Goal: Check status: Check status

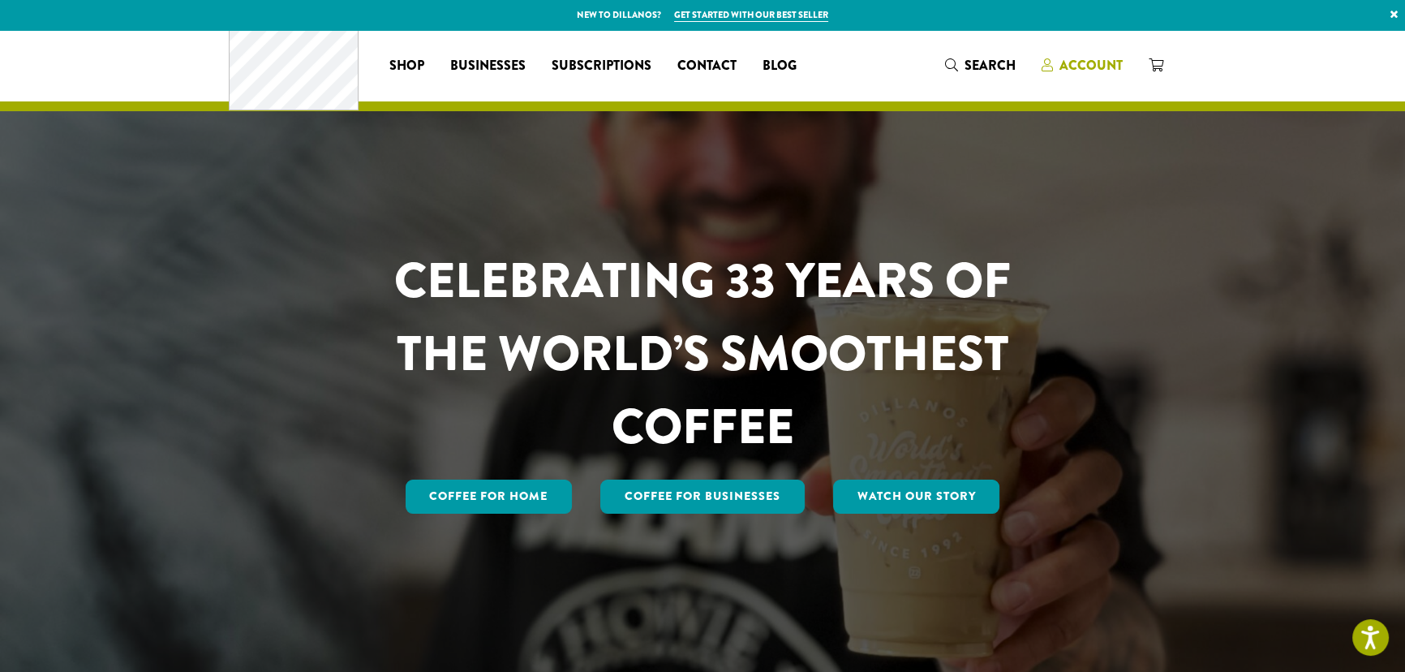
click at [1123, 71] on span "Account" at bounding box center [1091, 65] width 63 height 19
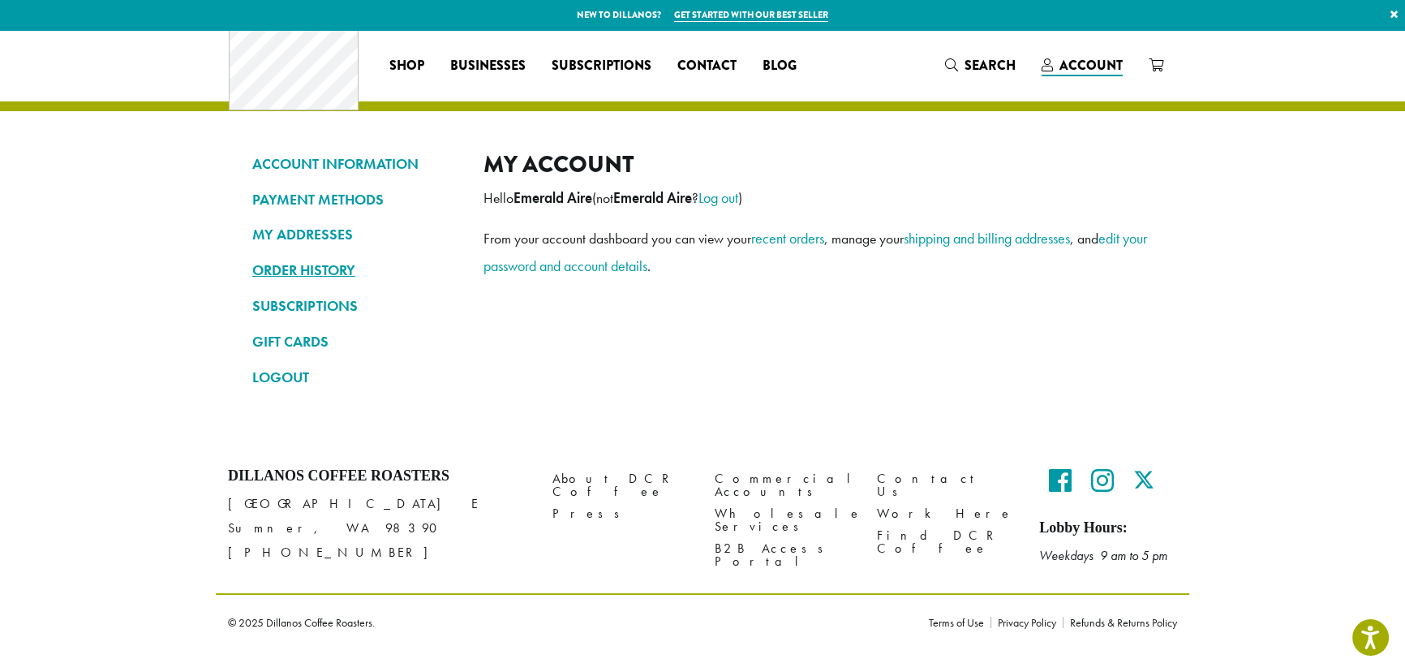
click at [252, 279] on link "ORDER HISTORY" at bounding box center [355, 270] width 207 height 28
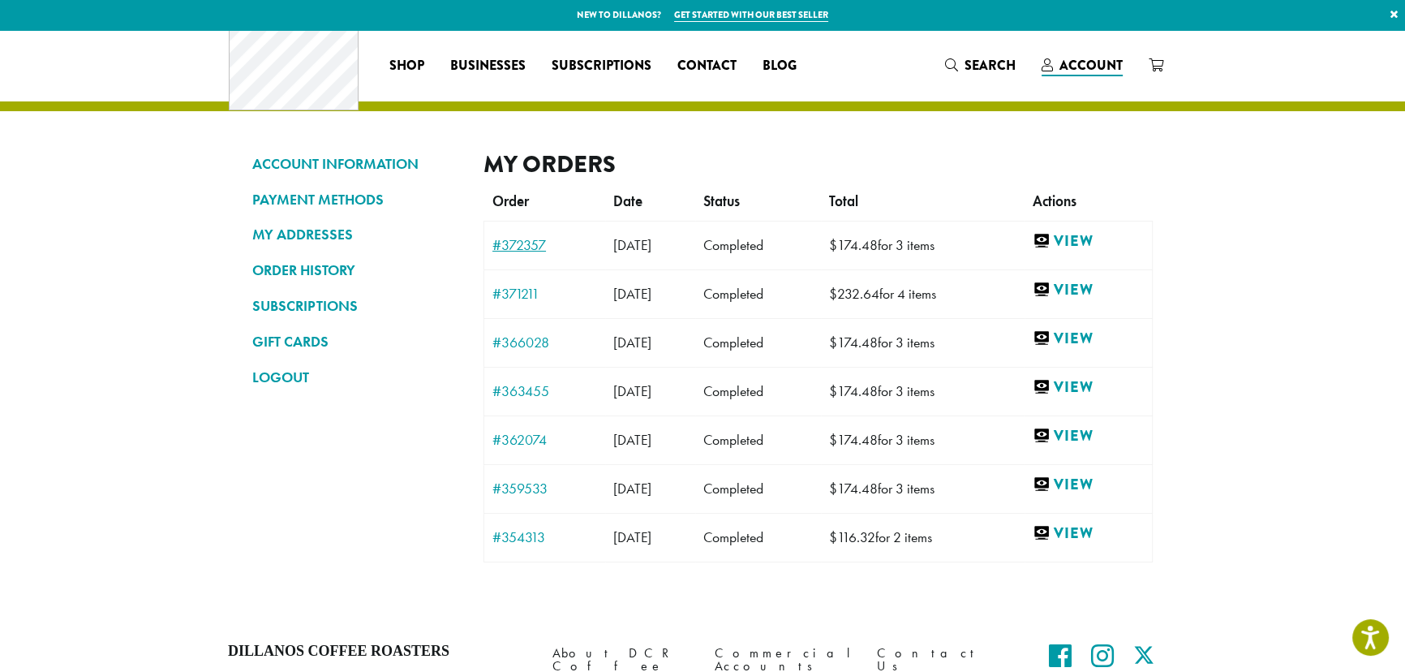
click at [492, 252] on link "#372357" at bounding box center [544, 245] width 105 height 15
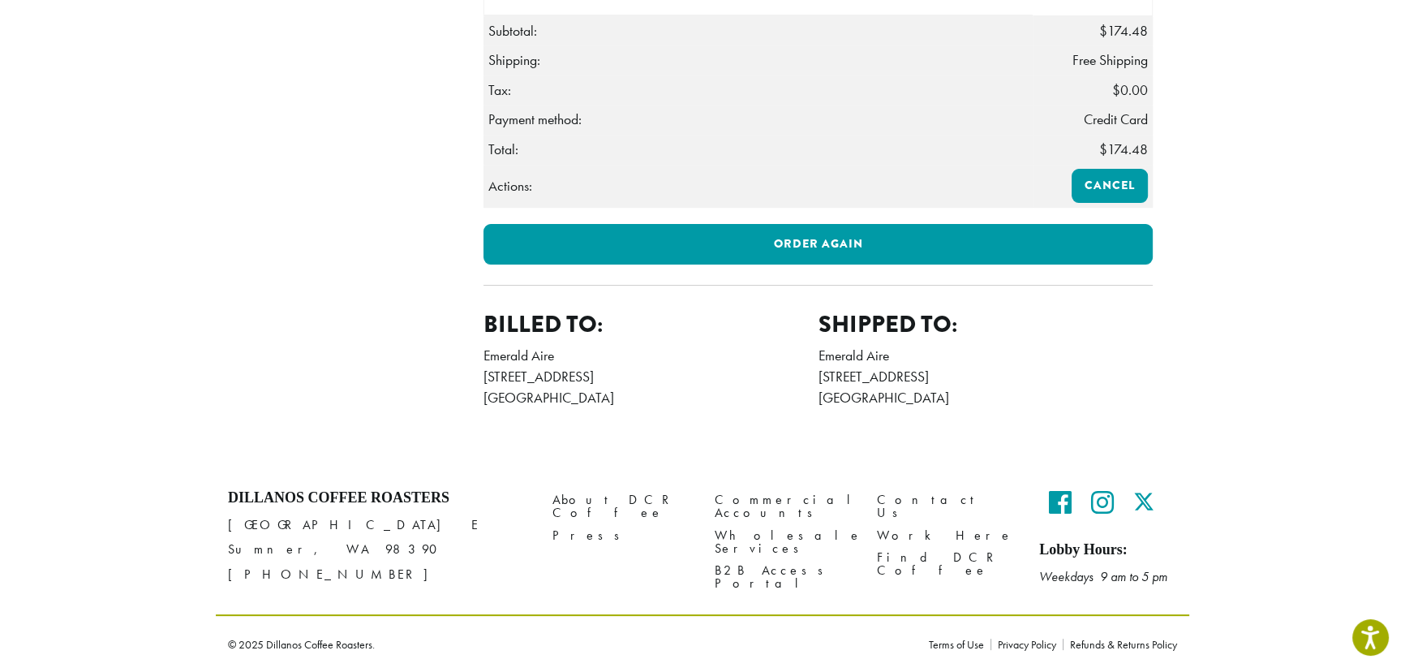
scroll to position [819, 0]
